Goal: Task Accomplishment & Management: Complete application form

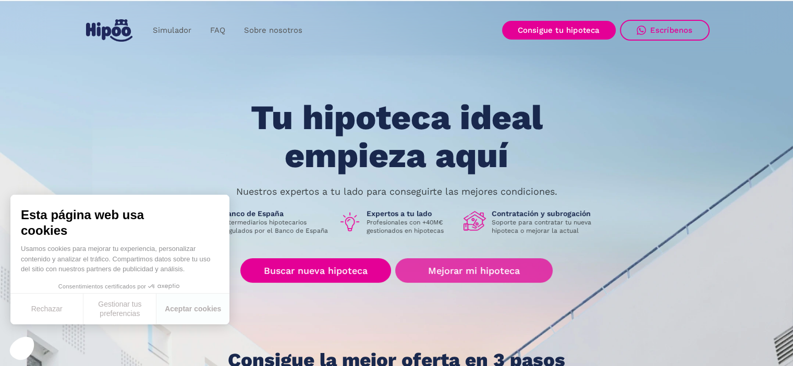
click at [497, 269] on link "Mejorar mi hipoteca" at bounding box center [473, 270] width 157 height 24
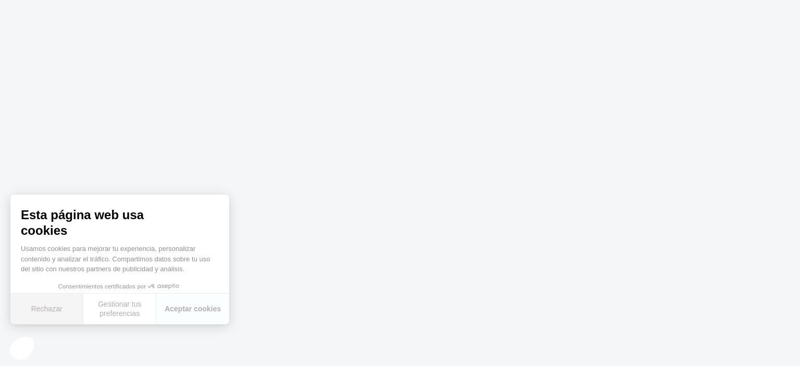
click at [49, 310] on button "Rechazar" at bounding box center [46, 309] width 73 height 31
